Goal: Transaction & Acquisition: Purchase product/service

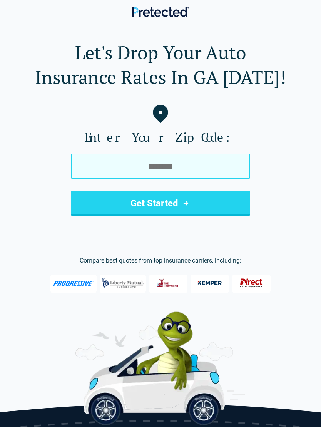
click at [160, 163] on input "tel" at bounding box center [160, 166] width 179 height 25
type input "*****"
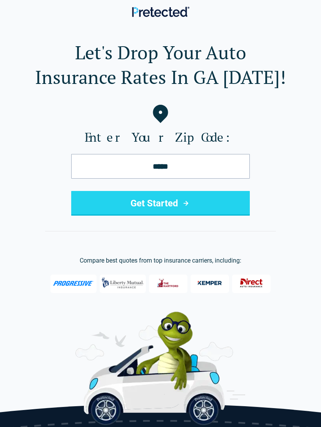
click at [174, 201] on button "Get Started" at bounding box center [160, 203] width 179 height 25
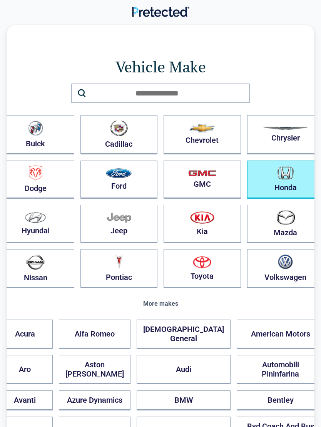
click at [278, 176] on img "button" at bounding box center [286, 172] width 16 height 13
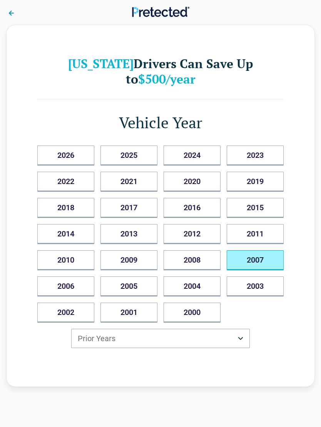
click at [258, 250] on button "2007" at bounding box center [255, 260] width 57 height 20
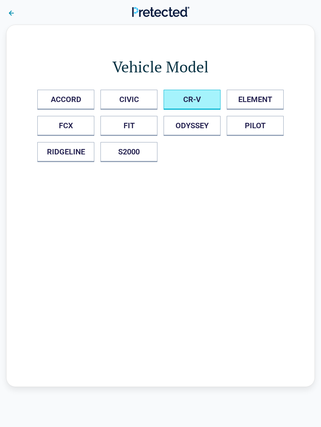
click at [205, 102] on button "CR-V" at bounding box center [192, 100] width 57 height 20
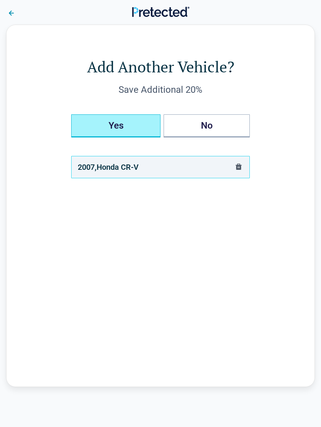
click at [143, 126] on button "Yes" at bounding box center [115, 125] width 89 height 23
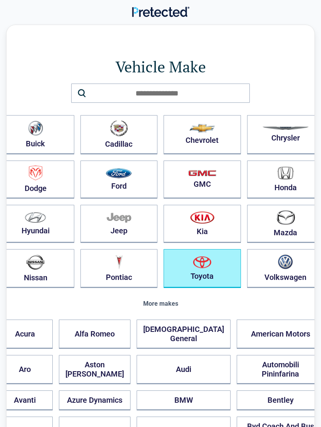
click at [193, 272] on button "Toyota" at bounding box center [202, 268] width 77 height 39
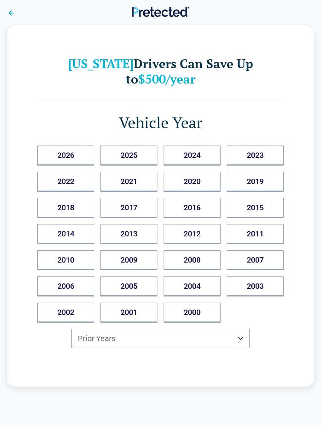
click at [141, 303] on button "2001" at bounding box center [129, 313] width 57 height 20
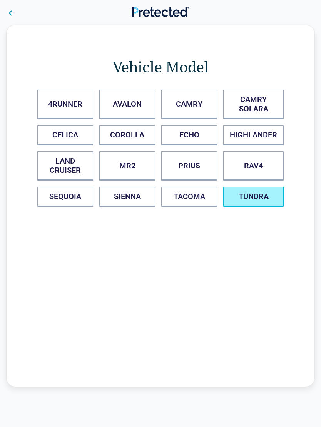
click at [261, 196] on button "TUNDRA" at bounding box center [253, 197] width 60 height 20
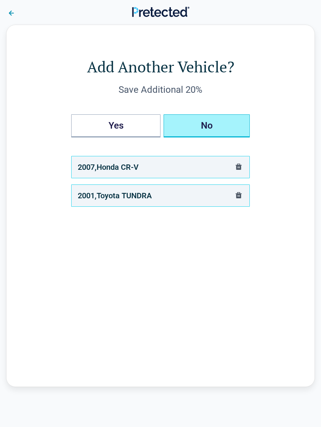
click at [217, 125] on button "No" at bounding box center [207, 125] width 86 height 23
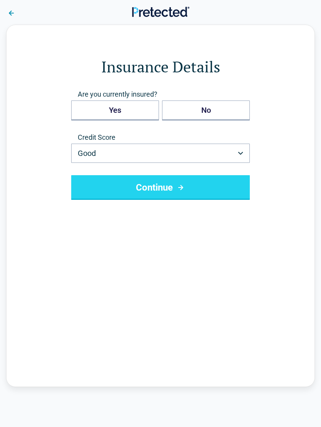
click at [169, 186] on button "Continue" at bounding box center [160, 187] width 179 height 25
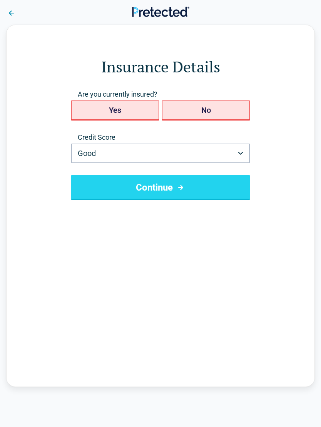
click at [177, 185] on icon "submit" at bounding box center [181, 187] width 10 height 9
click at [245, 151] on button "Good" at bounding box center [160, 153] width 179 height 19
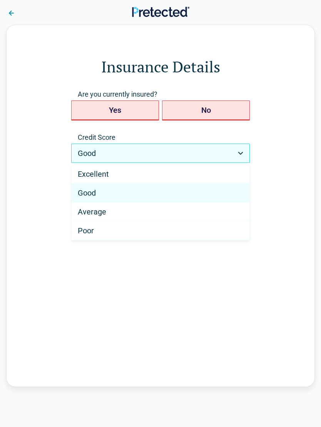
click at [97, 156] on html "Back Insurance Details Are you currently insured? Yes No Credit Score Good ****…" at bounding box center [160, 413] width 321 height 826
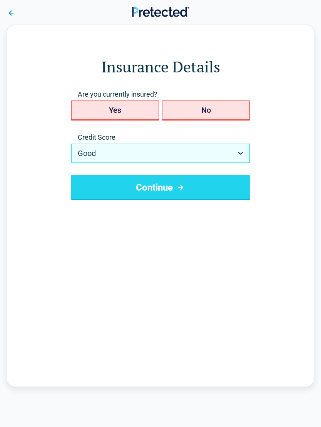
click at [196, 186] on button "Continue" at bounding box center [160, 187] width 179 height 25
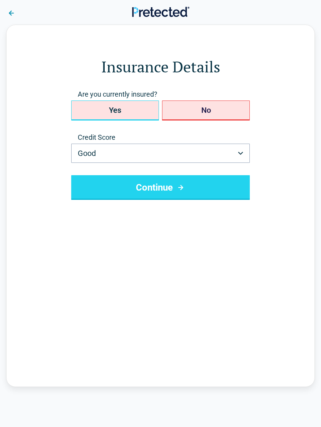
click at [173, 186] on button "Continue" at bounding box center [160, 187] width 179 height 25
click at [171, 185] on button "Continue" at bounding box center [160, 187] width 179 height 25
click at [212, 111] on button "No" at bounding box center [206, 111] width 88 height 20
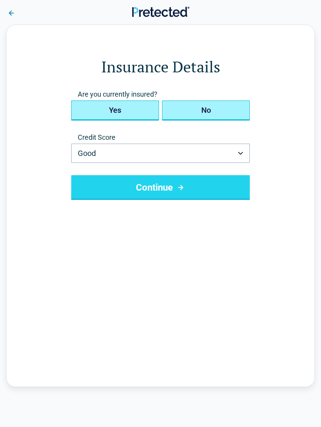
click at [124, 111] on button "Yes" at bounding box center [115, 111] width 88 height 20
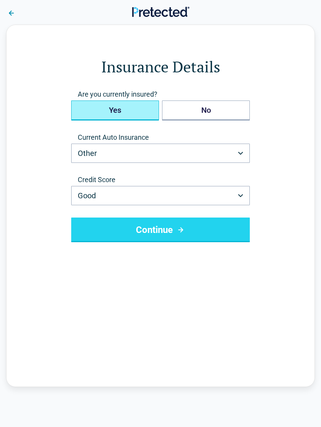
click at [119, 154] on button "Other" at bounding box center [160, 153] width 179 height 19
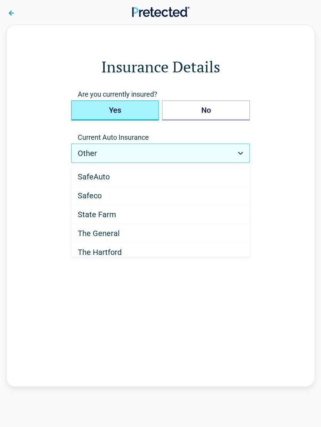
scroll to position [420, 0]
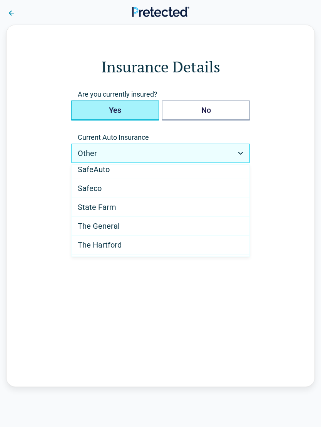
click at [104, 206] on span "State Farm" at bounding box center [97, 207] width 39 height 9
select select "**********"
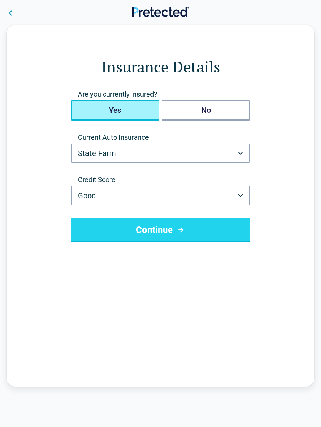
click at [177, 227] on icon "submit" at bounding box center [181, 229] width 10 height 9
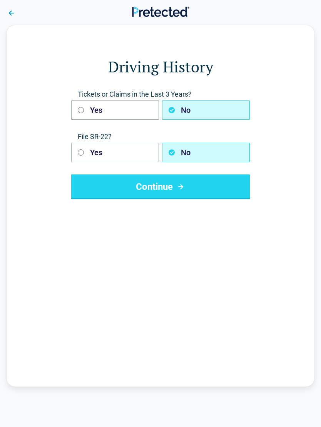
click at [168, 184] on button "Continue" at bounding box center [160, 186] width 179 height 25
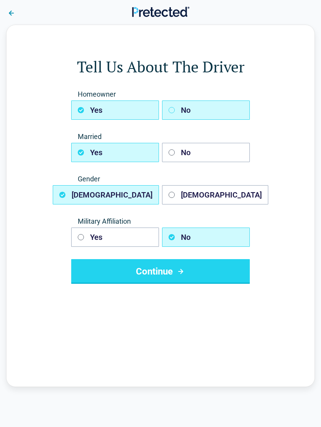
click at [196, 111] on button "No" at bounding box center [206, 110] width 88 height 19
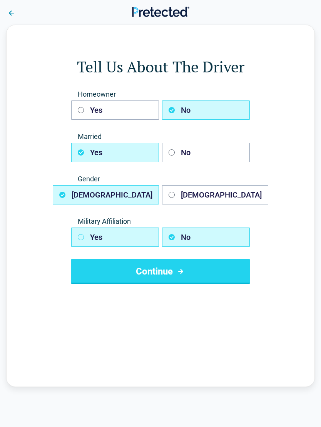
click at [119, 235] on button "Yes" at bounding box center [115, 237] width 88 height 19
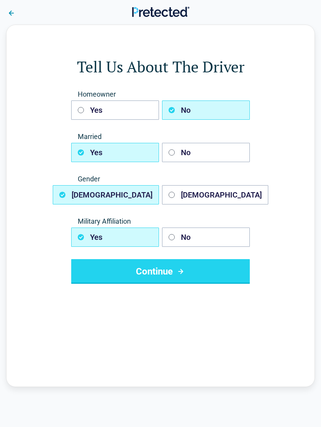
click at [173, 269] on button "Continue" at bounding box center [160, 271] width 179 height 25
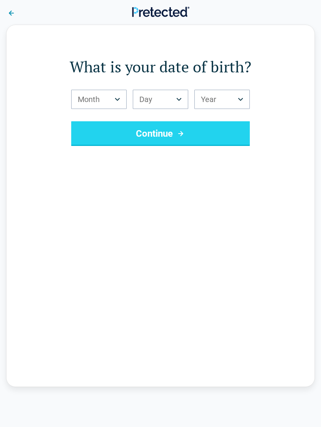
click at [124, 96] on button "Month" at bounding box center [98, 99] width 55 height 19
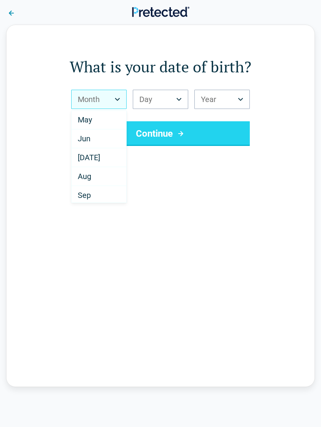
scroll to position [75, 0]
click at [94, 181] on div "Aug" at bounding box center [99, 177] width 55 height 19
select select "*"
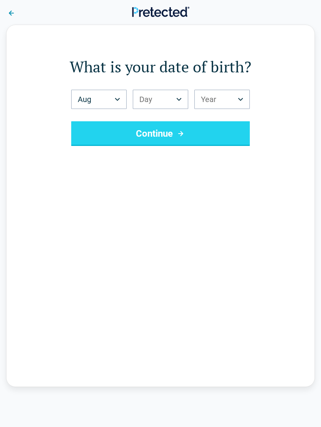
click at [182, 101] on button "Day" at bounding box center [160, 99] width 55 height 19
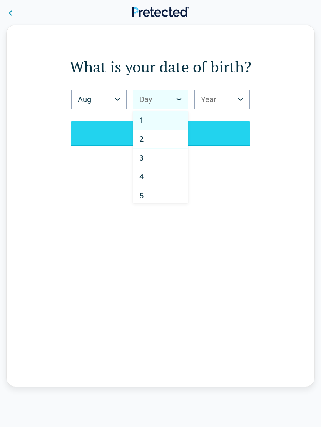
click at [163, 163] on div "3" at bounding box center [160, 158] width 55 height 19
select select "*"
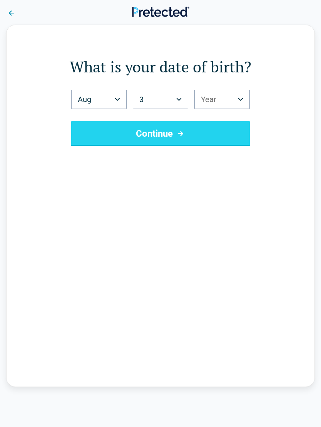
click at [242, 100] on icon "Birth Year" at bounding box center [240, 99] width 5 height 3
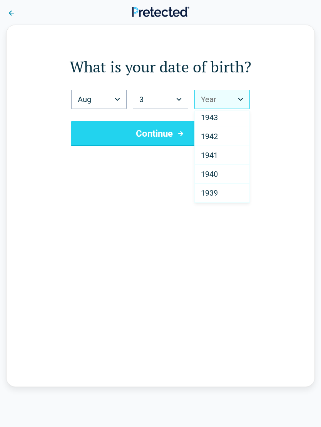
scroll to position [1209, 0]
click at [213, 154] on span "1941" at bounding box center [209, 156] width 17 height 9
select select "****"
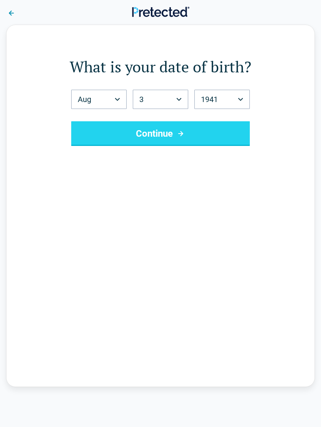
click at [174, 133] on button "Continue" at bounding box center [160, 133] width 179 height 25
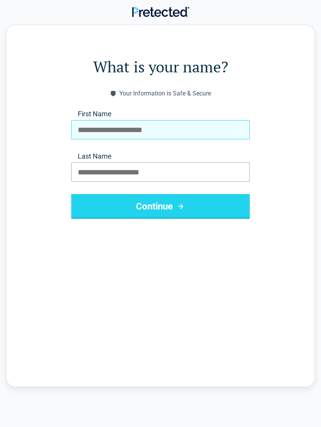
click at [121, 129] on input "First Name" at bounding box center [160, 129] width 179 height 19
type input "*****"
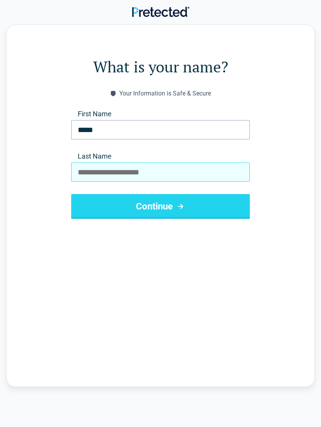
click at [167, 173] on input "Last Name" at bounding box center [160, 172] width 179 height 19
type input "********"
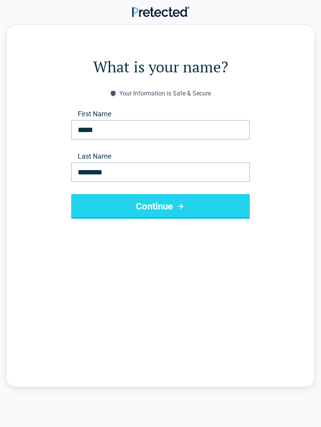
click at [183, 205] on icon "submit" at bounding box center [181, 206] width 10 height 9
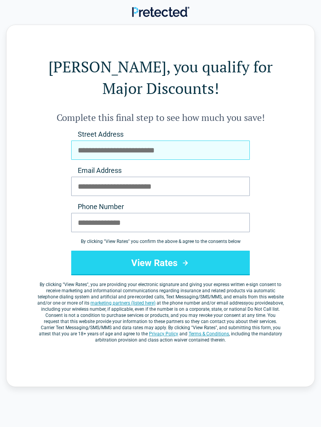
click at [164, 149] on input "Street Address" at bounding box center [160, 150] width 179 height 19
type input "**********"
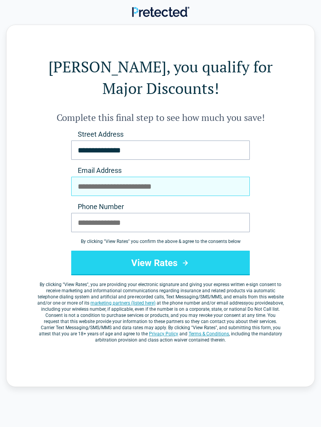
click at [165, 189] on input "Email Address" at bounding box center [160, 186] width 179 height 19
type input "**********"
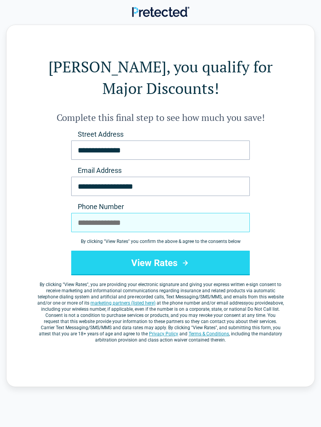
click at [109, 227] on input "Phone Number" at bounding box center [160, 222] width 179 height 19
type input "**********"
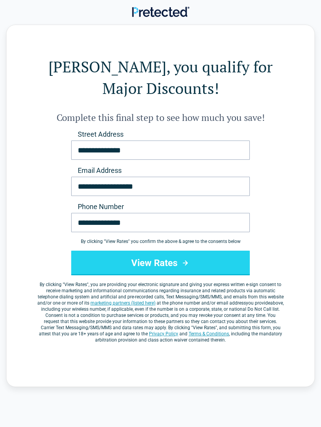
click at [174, 264] on button "View Rates" at bounding box center [160, 263] width 179 height 25
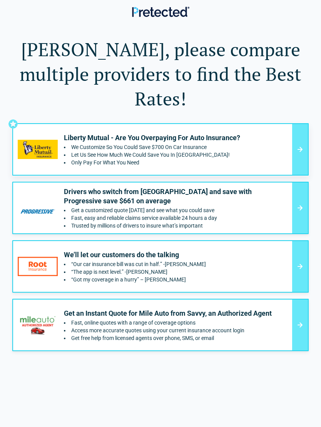
click at [100, 187] on p "Drivers who switch from State Farm and save with Progressive save $661 on avera…" at bounding box center [172, 196] width 216 height 18
